Goal: Information Seeking & Learning: Find specific page/section

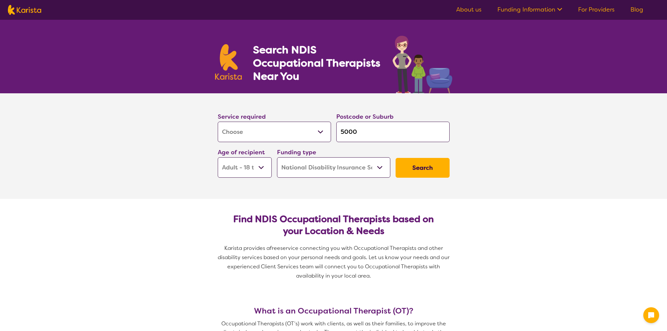
select select "[MEDICAL_DATA]"
select select "AD"
select select "NDIS"
select select "[MEDICAL_DATA]"
select select "AD"
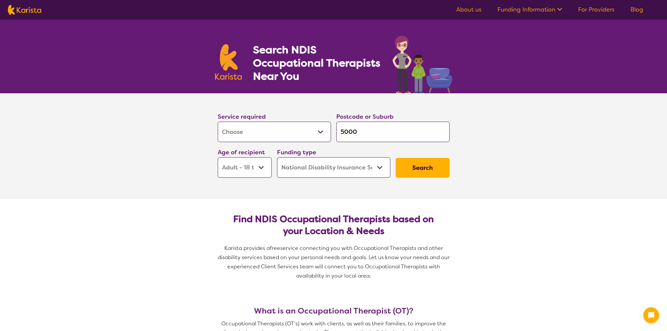
select select "NDIS"
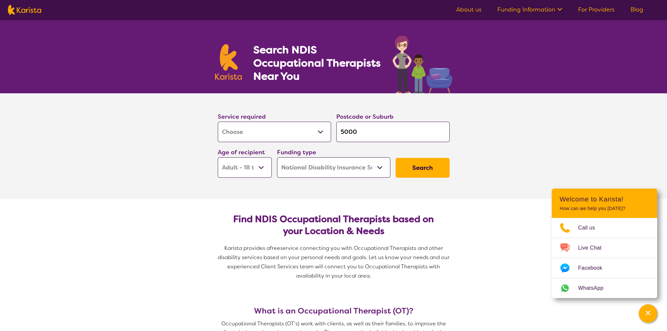
click at [410, 164] on button "Search" at bounding box center [423, 168] width 54 height 20
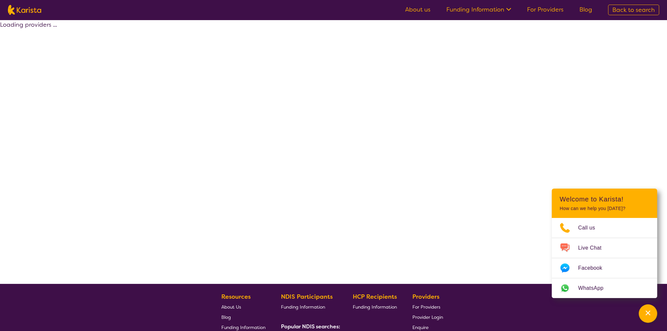
select select "by_score"
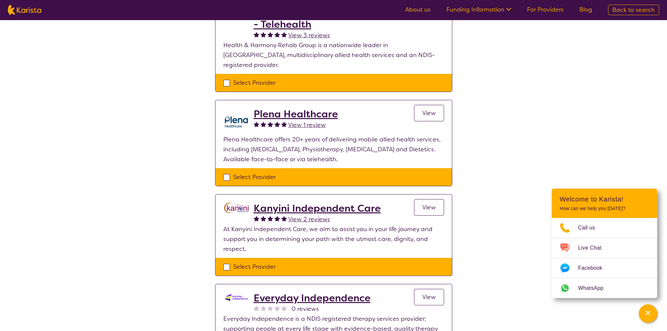
scroll to position [106, 0]
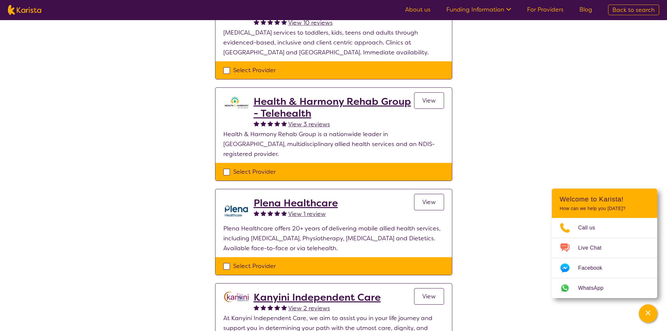
select select "[MEDICAL_DATA]"
select select "AD"
select select "NDIS"
select select "[MEDICAL_DATA]"
select select "AD"
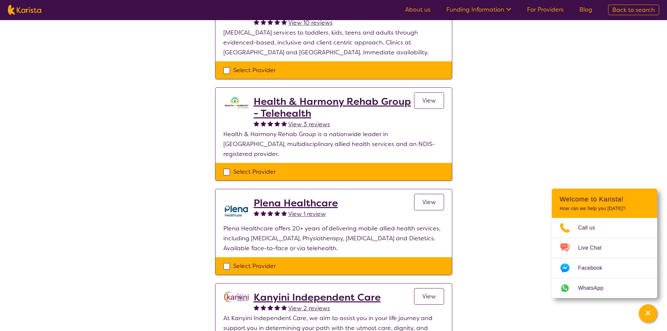
select select "NDIS"
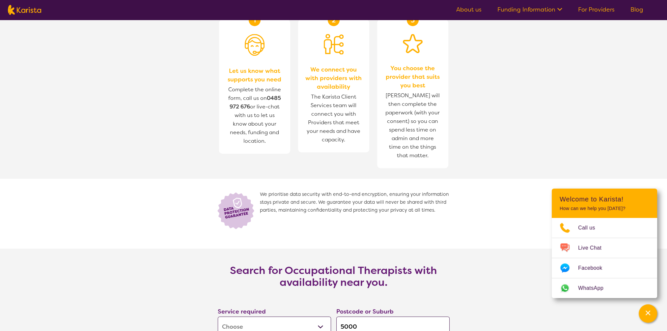
scroll to position [856, 0]
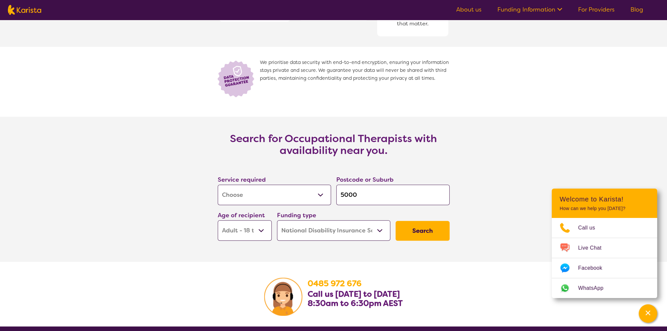
click at [393, 197] on input "5000" at bounding box center [392, 194] width 113 height 20
type input "500"
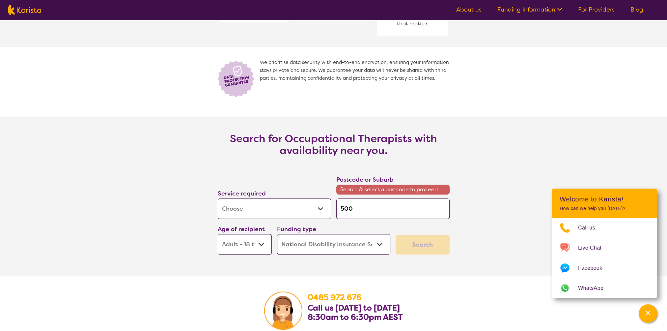
type input "50"
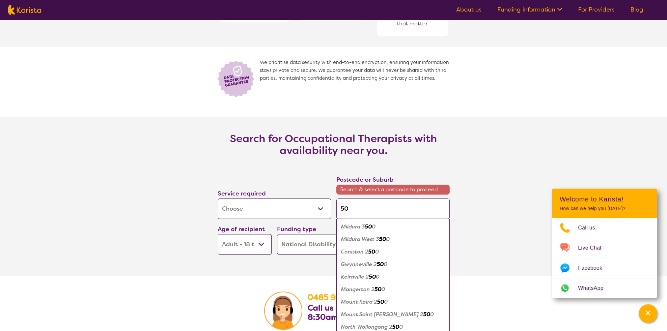
type input "504"
type input "5045"
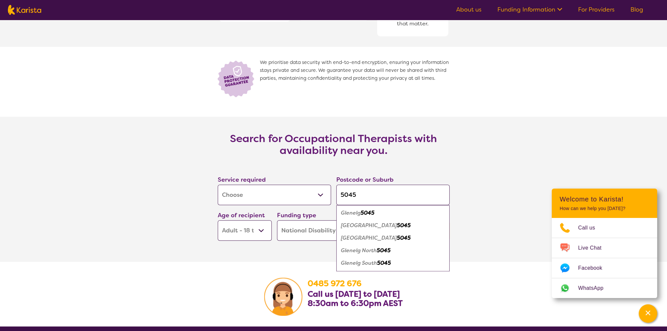
click button "Search" at bounding box center [423, 231] width 54 height 20
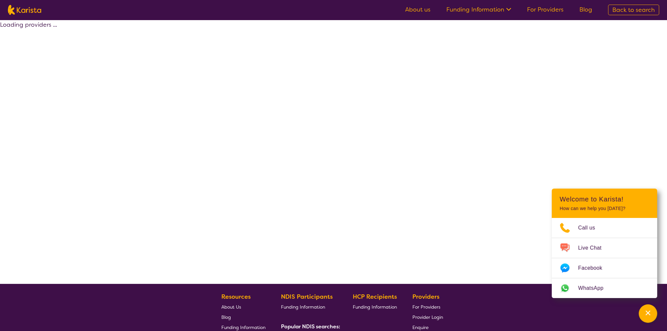
select select "by_score"
